Goal: Task Accomplishment & Management: Use online tool/utility

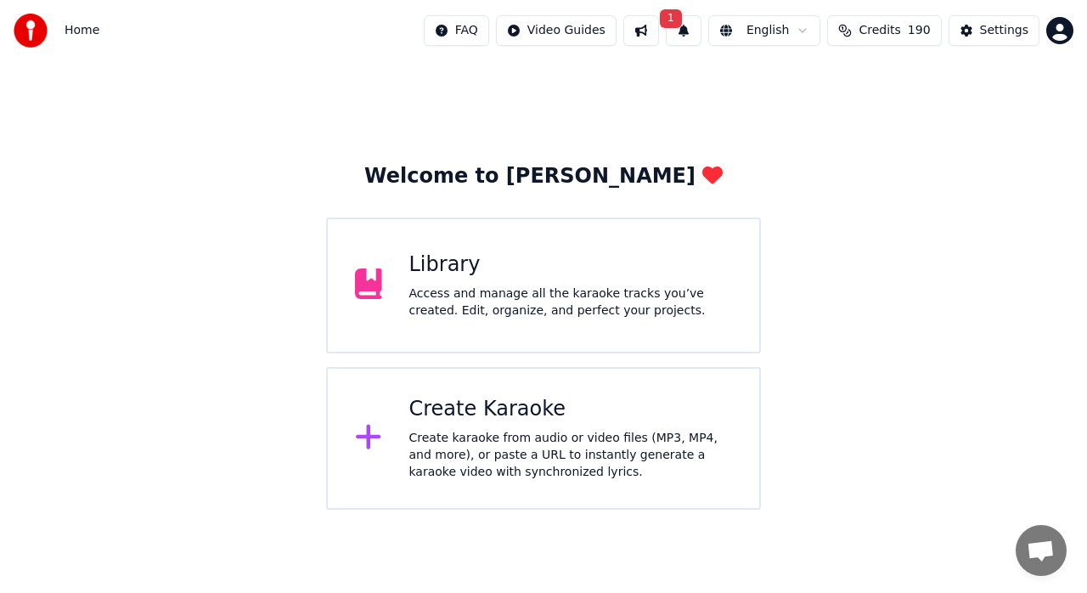
click at [682, 19] on span "1" at bounding box center [671, 18] width 22 height 19
click at [824, 83] on button "Update" at bounding box center [826, 84] width 72 height 31
